Goal: Navigation & Orientation: Go to known website

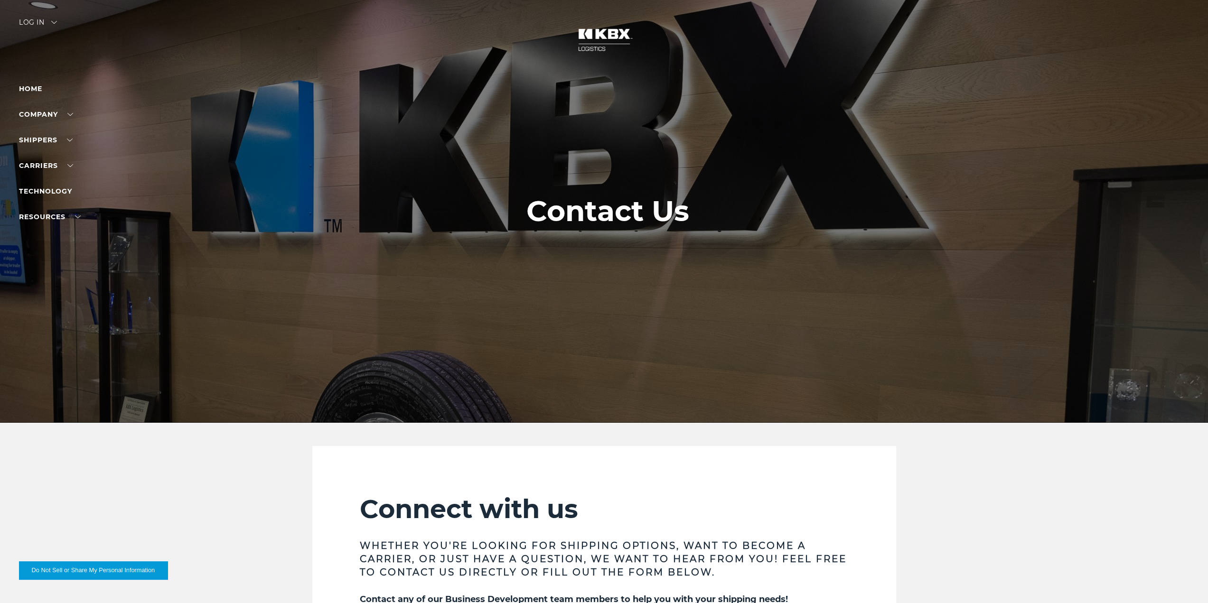
drag, startPoint x: 591, startPoint y: 45, endPoint x: 593, endPoint y: 53, distance: 8.4
click at [591, 45] on img at bounding box center [603, 40] width 71 height 42
click at [32, 87] on link "Home" at bounding box center [30, 88] width 23 height 9
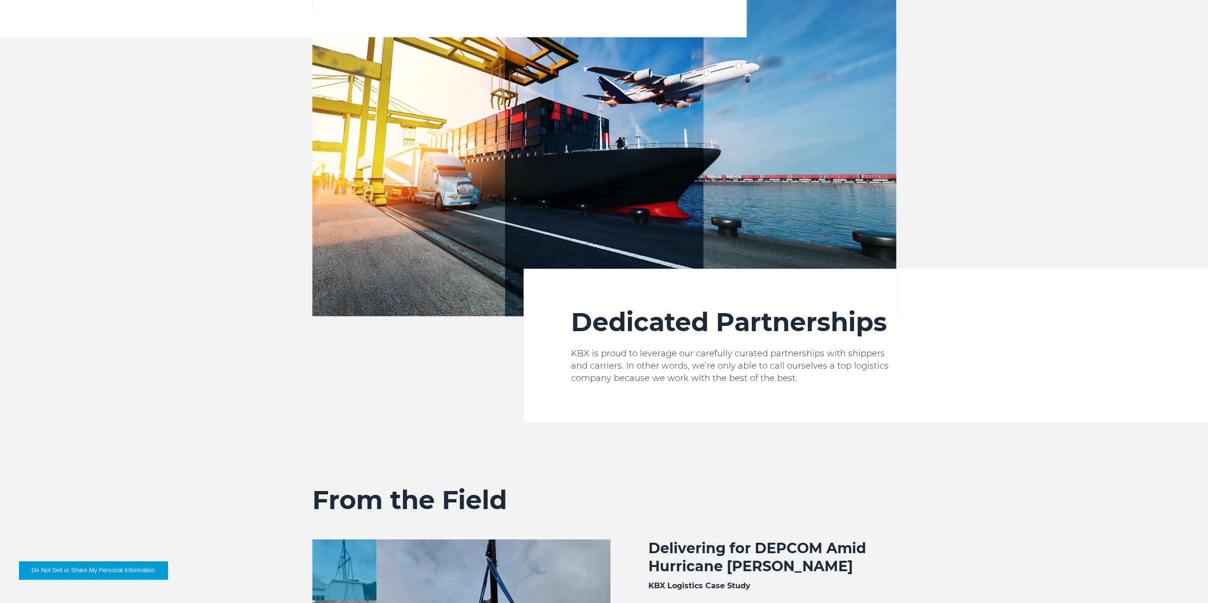
scroll to position [1471, 0]
